Goal: Transaction & Acquisition: Purchase product/service

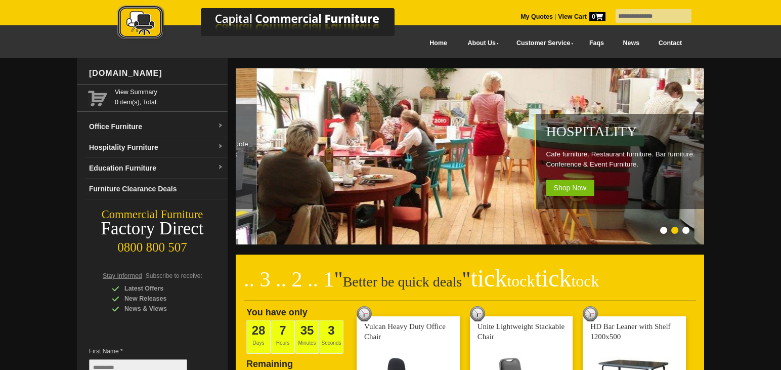
type input "**********"
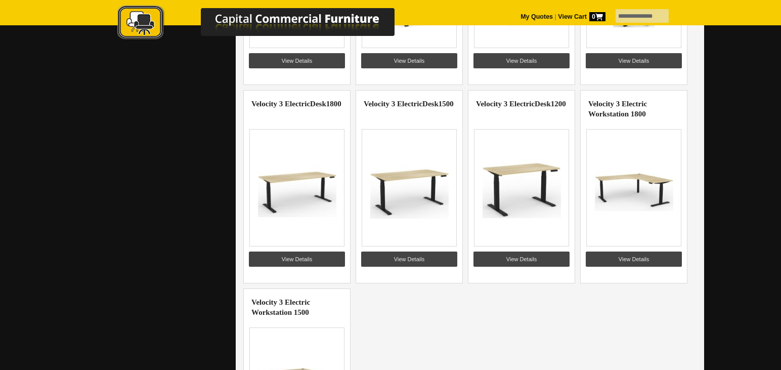
scroll to position [1081, 0]
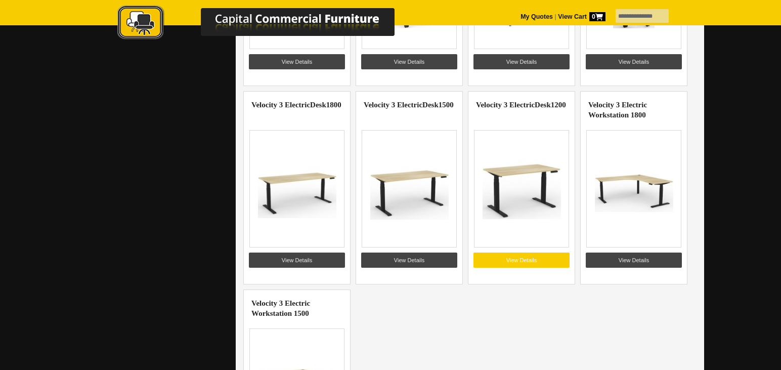
click at [523, 262] on link "View Details" at bounding box center [522, 259] width 96 height 15
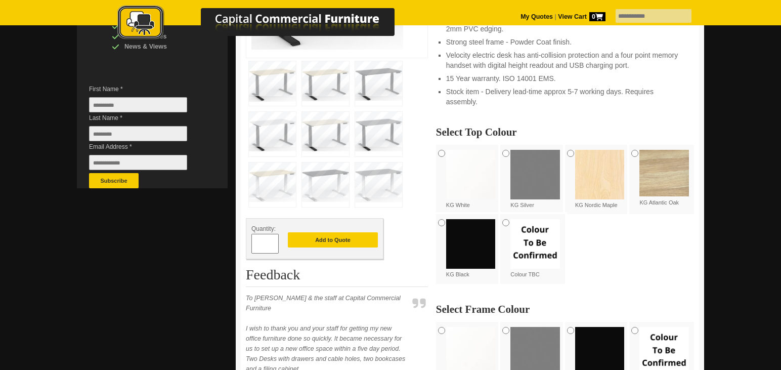
scroll to position [263, 0]
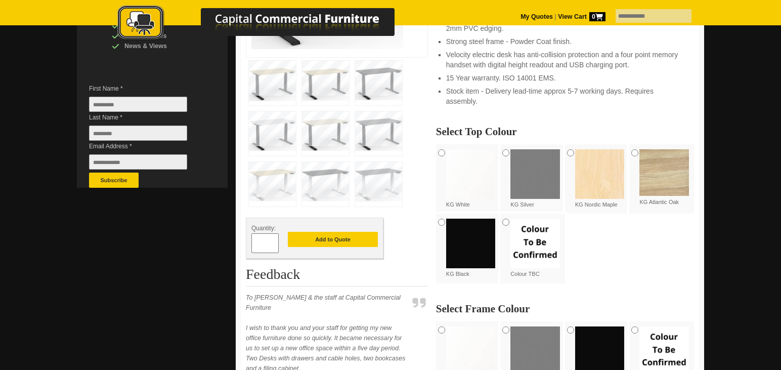
click at [670, 179] on img at bounding box center [665, 172] width 50 height 47
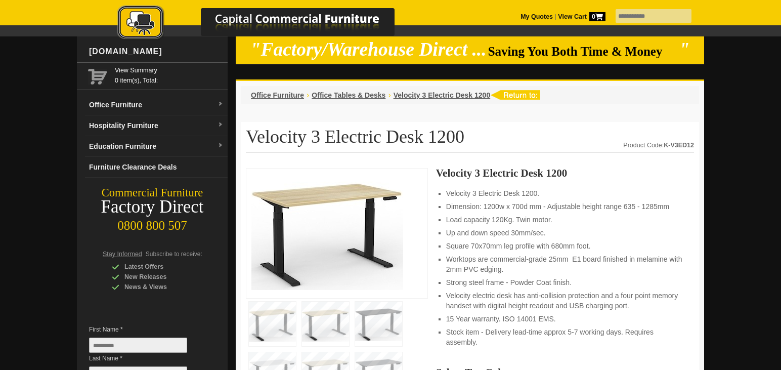
scroll to position [0, 0]
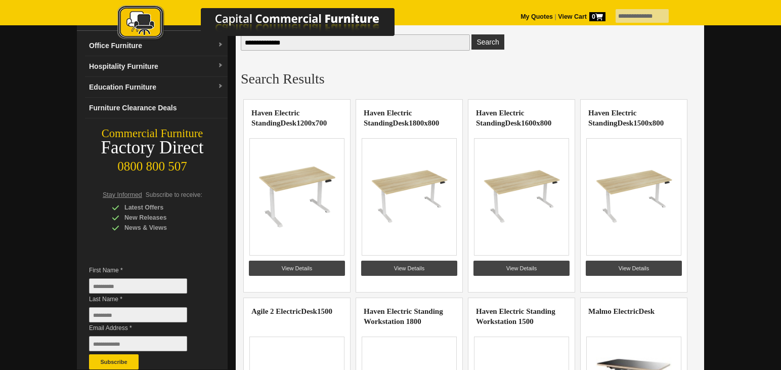
scroll to position [80, 0]
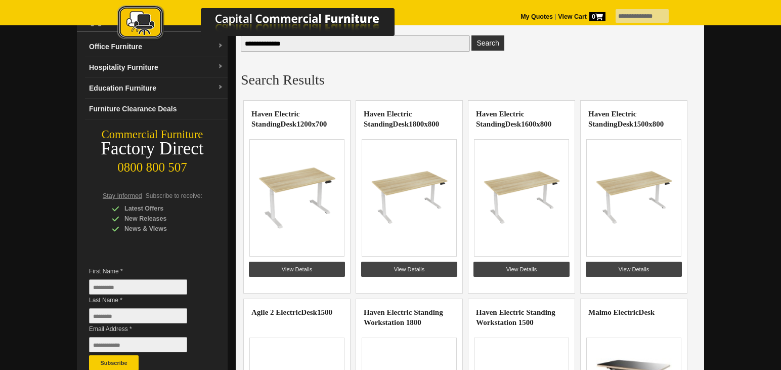
click at [289, 267] on link "View Details" at bounding box center [297, 269] width 96 height 15
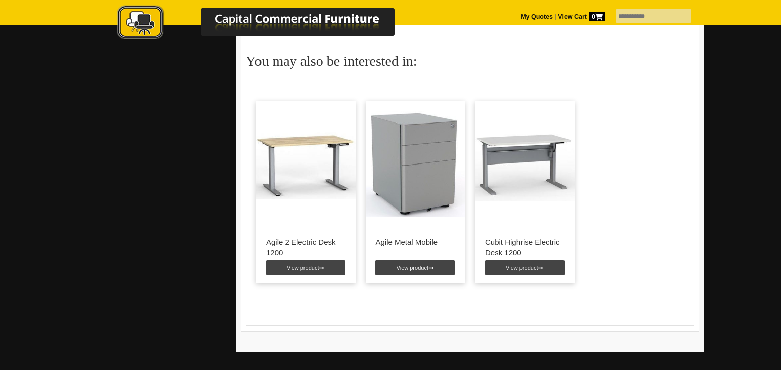
scroll to position [1279, 0]
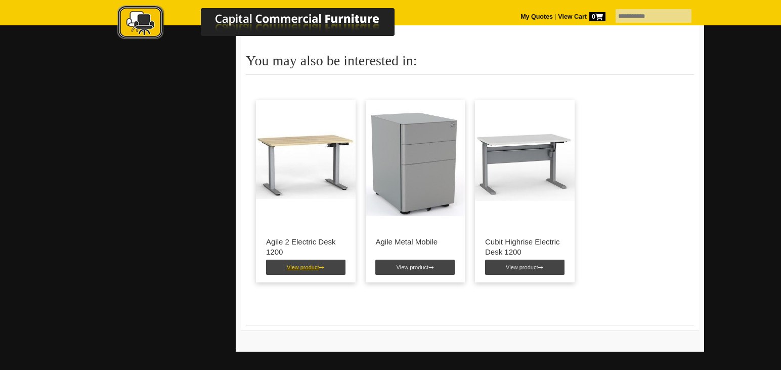
click at [299, 270] on link "View product" at bounding box center [305, 267] width 79 height 15
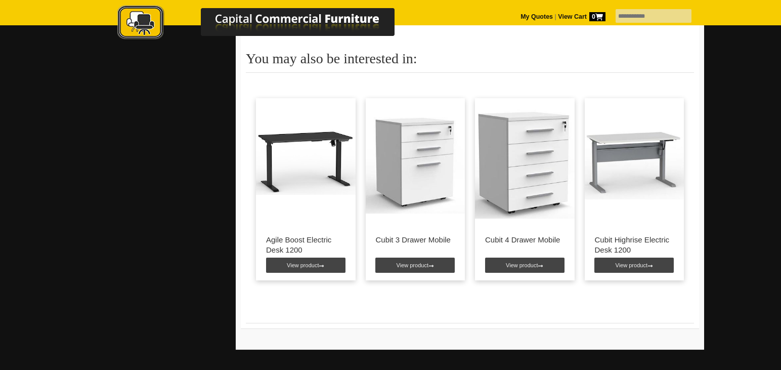
scroll to position [865, 0]
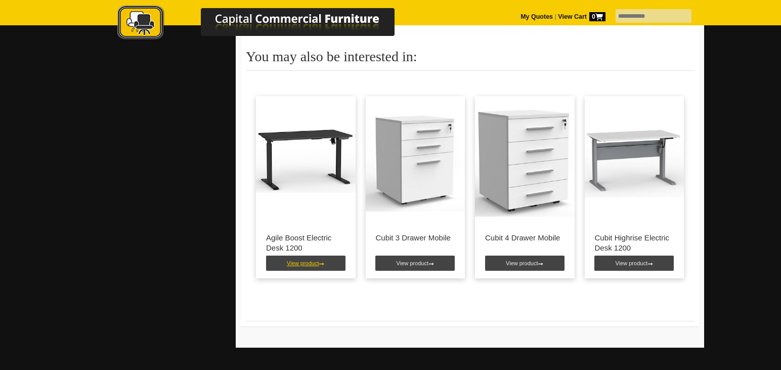
click at [309, 269] on link "View product" at bounding box center [305, 263] width 79 height 15
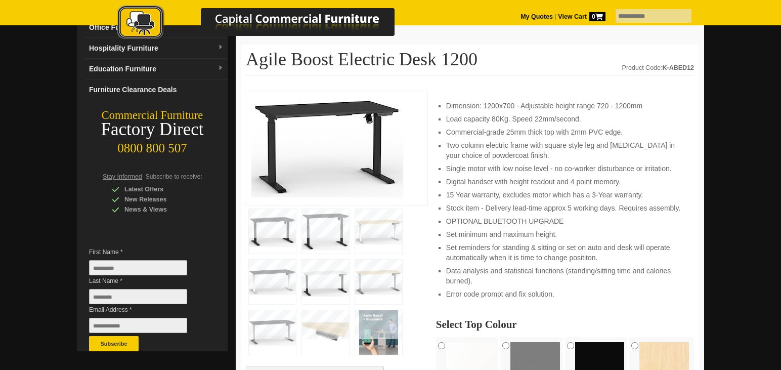
scroll to position [99, 0]
